Goal: Task Accomplishment & Management: Manage account settings

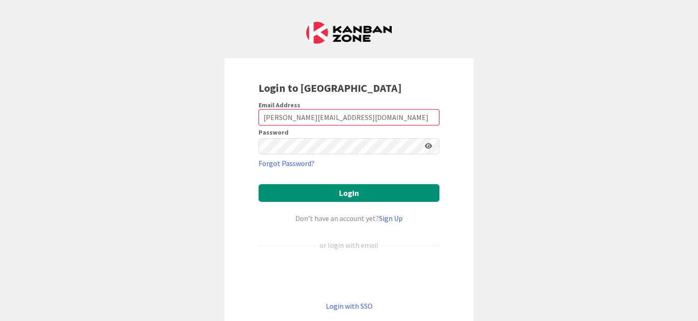
click at [258, 184] on button "Login" at bounding box center [348, 193] width 181 height 18
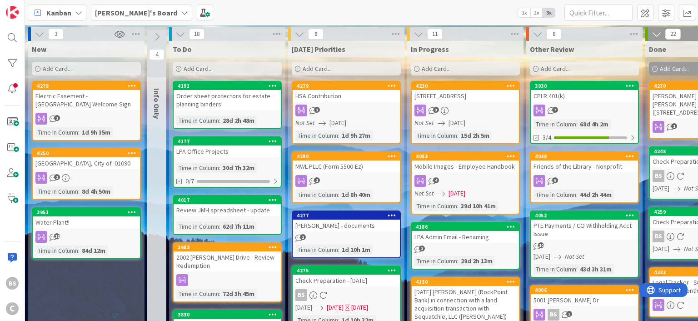
click at [128, 12] on b "[PERSON_NAME]'s Board" at bounding box center [136, 12] width 82 height 9
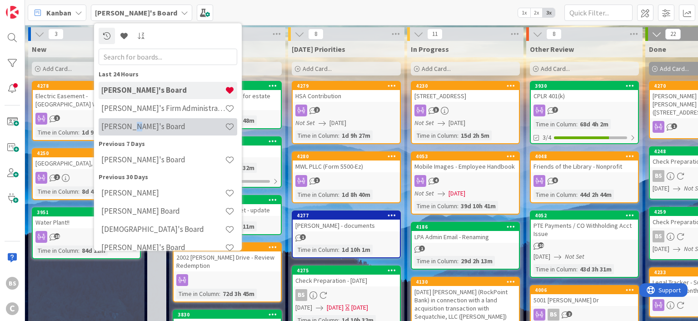
click at [135, 127] on h4 "[PERSON_NAME]'s Board" at bounding box center [163, 126] width 124 height 9
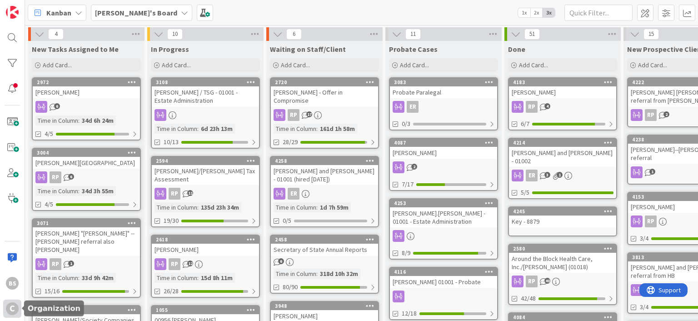
click at [12, 302] on div "C" at bounding box center [12, 308] width 13 height 13
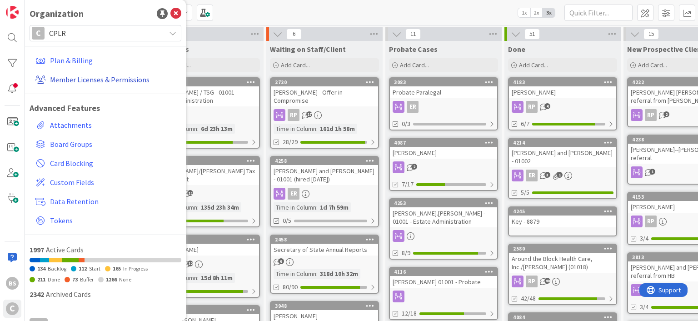
click at [70, 75] on link "Member Licenses & Permissions" at bounding box center [106, 79] width 149 height 16
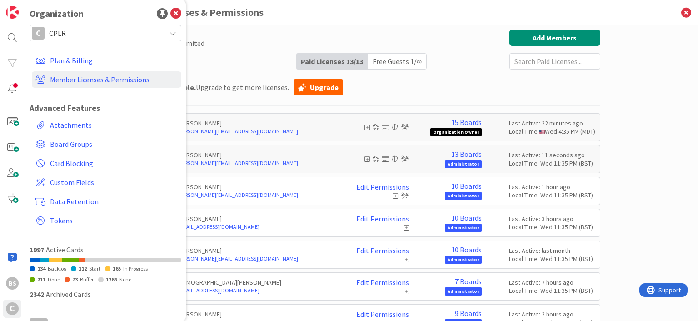
click at [414, 14] on h3 "Member Licenses & Permissions" at bounding box center [361, 12] width 477 height 25
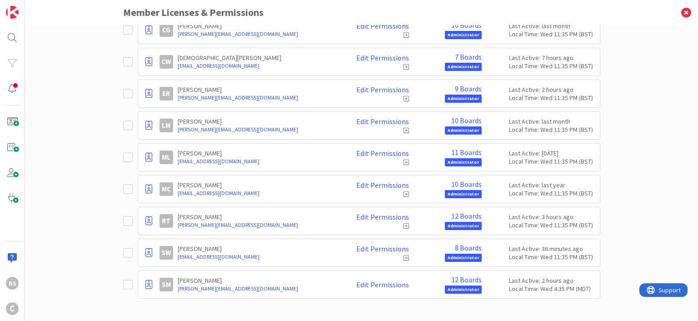
scroll to position [225, 0]
click at [459, 275] on link "12 Boards" at bounding box center [466, 279] width 30 height 8
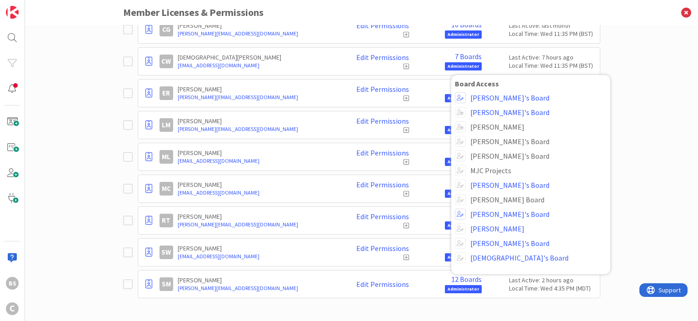
click at [94, 260] on div "Paid Available: 0 Free Available: Unlimited Name Paid Licenses 13 / 13 Free Gue…" at bounding box center [361, 173] width 673 height 296
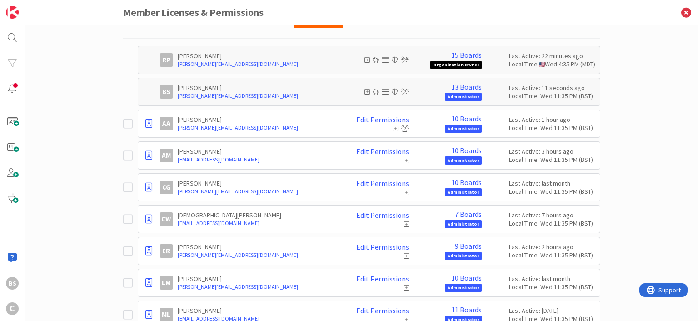
scroll to position [61, 0]
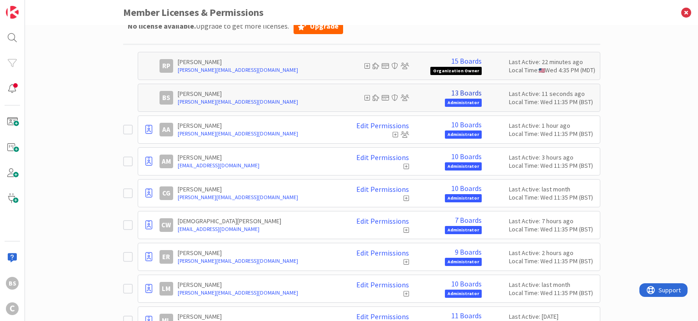
click at [473, 94] on link "13 Boards" at bounding box center [466, 93] width 30 height 8
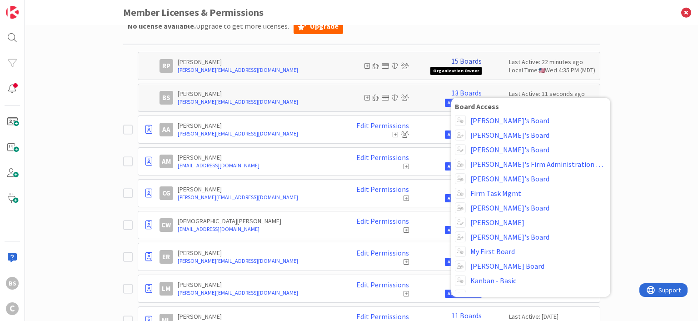
click at [466, 60] on link "15 Boards" at bounding box center [466, 61] width 30 height 8
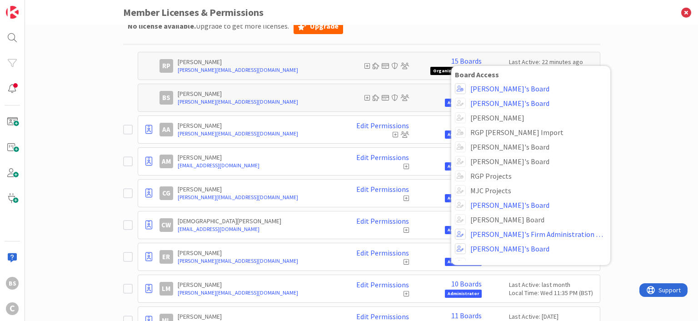
click at [660, 148] on div "Paid Available: 0 Free Available: Unlimited Name Paid Licenses 13 / 13 Free Gue…" at bounding box center [361, 173] width 673 height 296
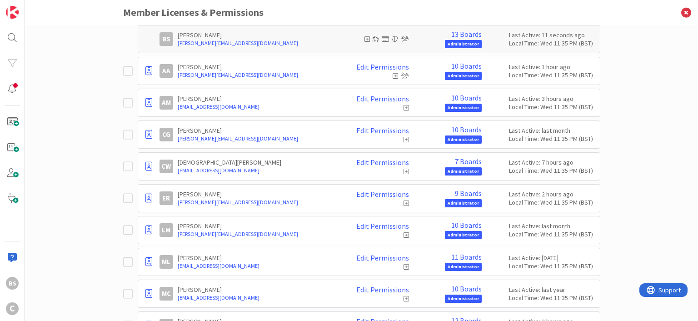
scroll to position [225, 0]
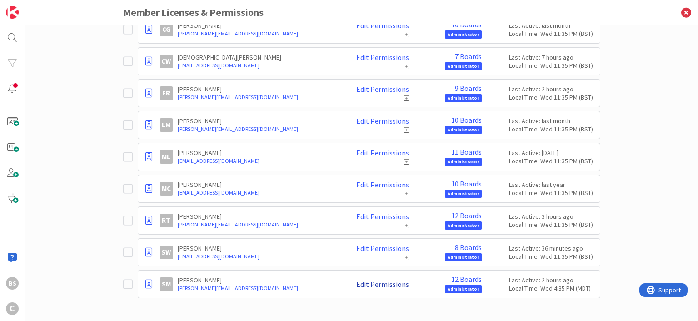
click at [372, 283] on link "Edit Permissions" at bounding box center [382, 284] width 53 height 8
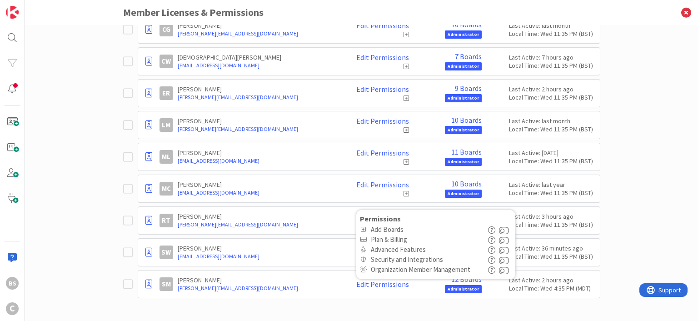
click at [329, 291] on div "SM [PERSON_NAME] [PERSON_NAME][EMAIL_ADDRESS][DOMAIN_NAME] Edit Permissions Per…" at bounding box center [369, 284] width 462 height 28
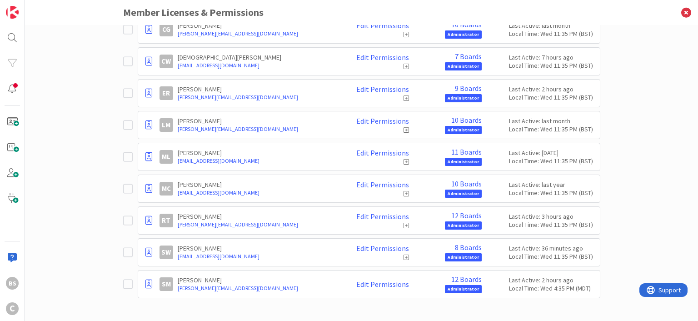
click at [125, 282] on icon at bounding box center [128, 283] width 10 height 11
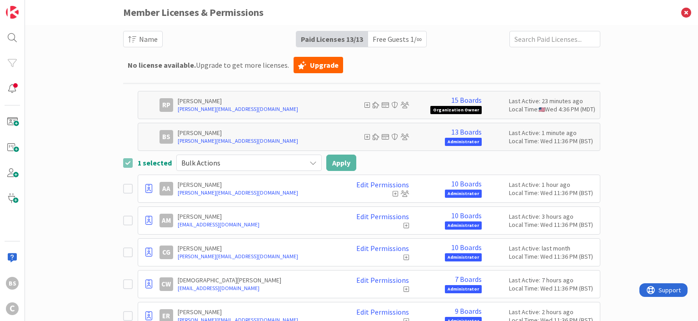
scroll to position [0, 0]
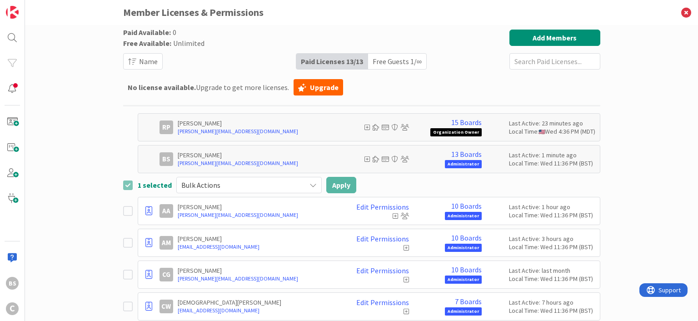
click at [309, 181] on icon at bounding box center [312, 184] width 7 height 7
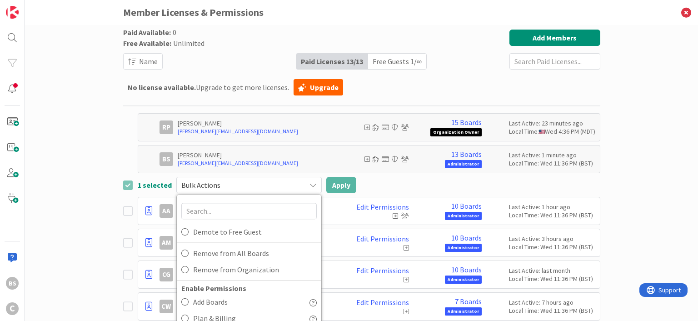
click at [102, 213] on div "Paid Available: 0 Free Available: Unlimited Name Paid Licenses 13 / 13 Free Gue…" at bounding box center [361, 173] width 673 height 296
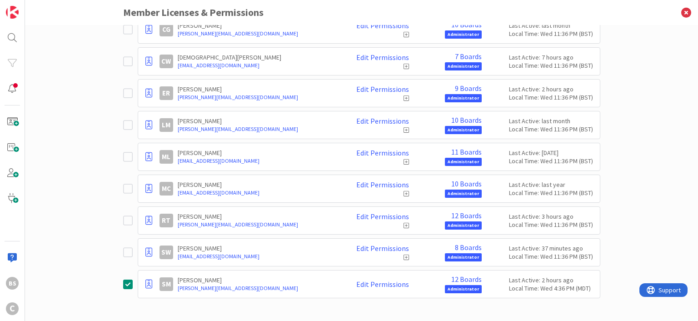
click at [128, 282] on icon at bounding box center [128, 283] width 10 height 11
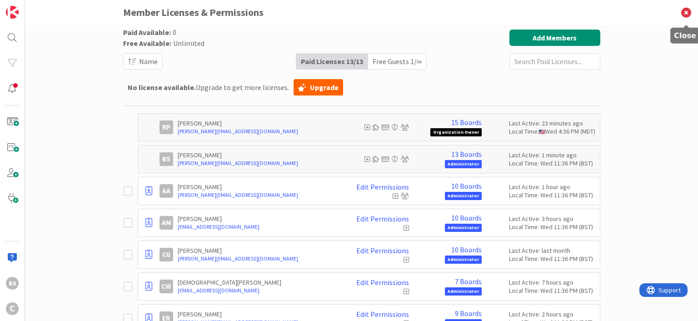
click at [689, 10] on icon at bounding box center [686, 12] width 24 height 25
